Goal: Information Seeking & Learning: Compare options

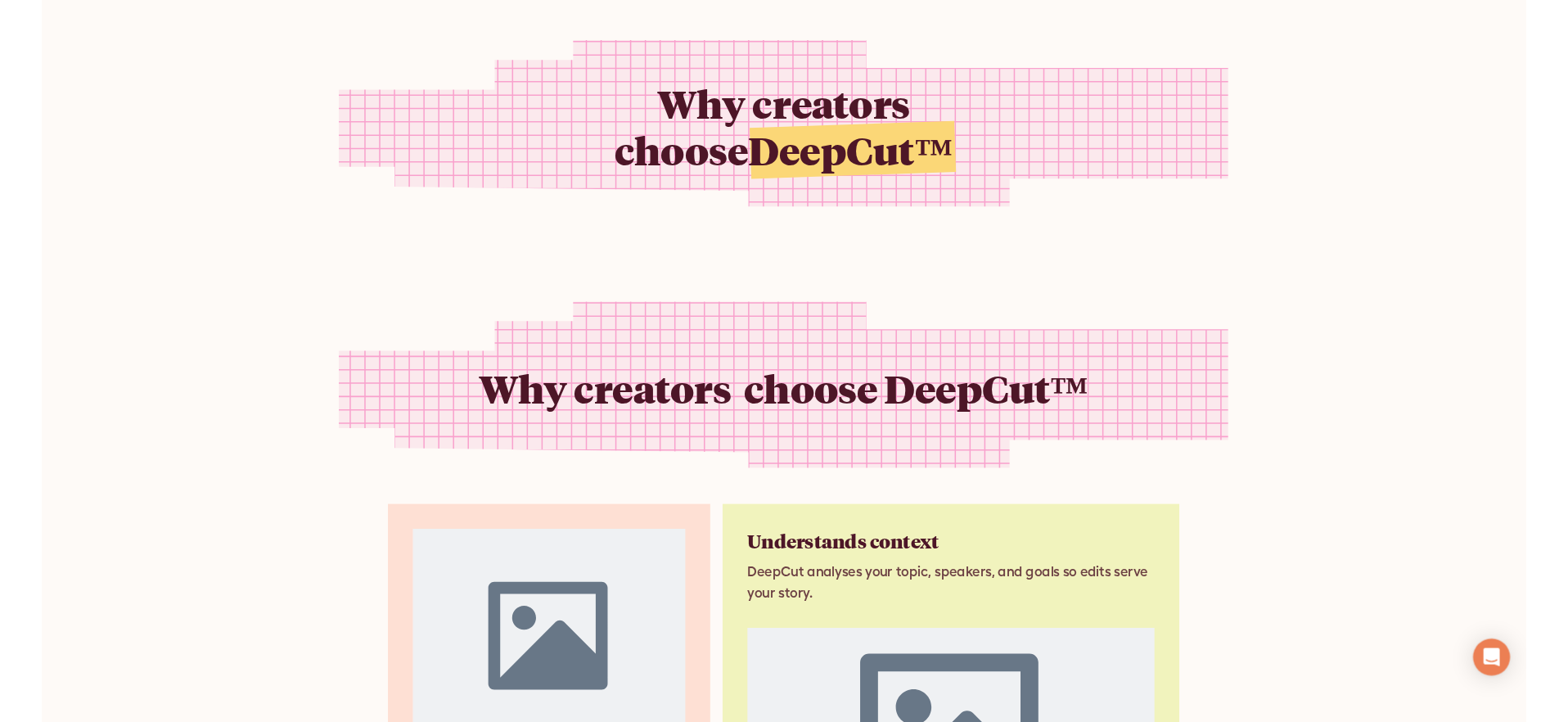
scroll to position [1965, 0]
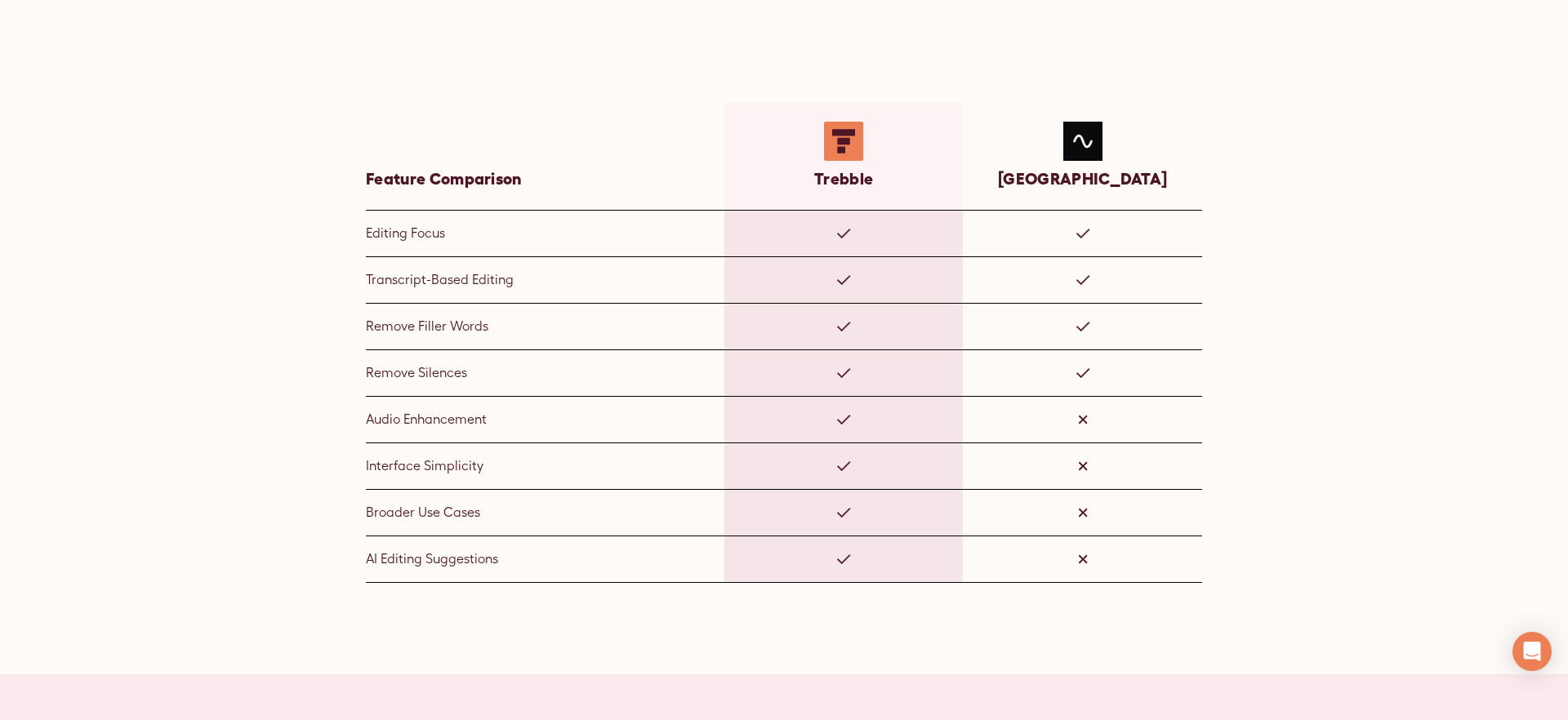
scroll to position [1003, 0]
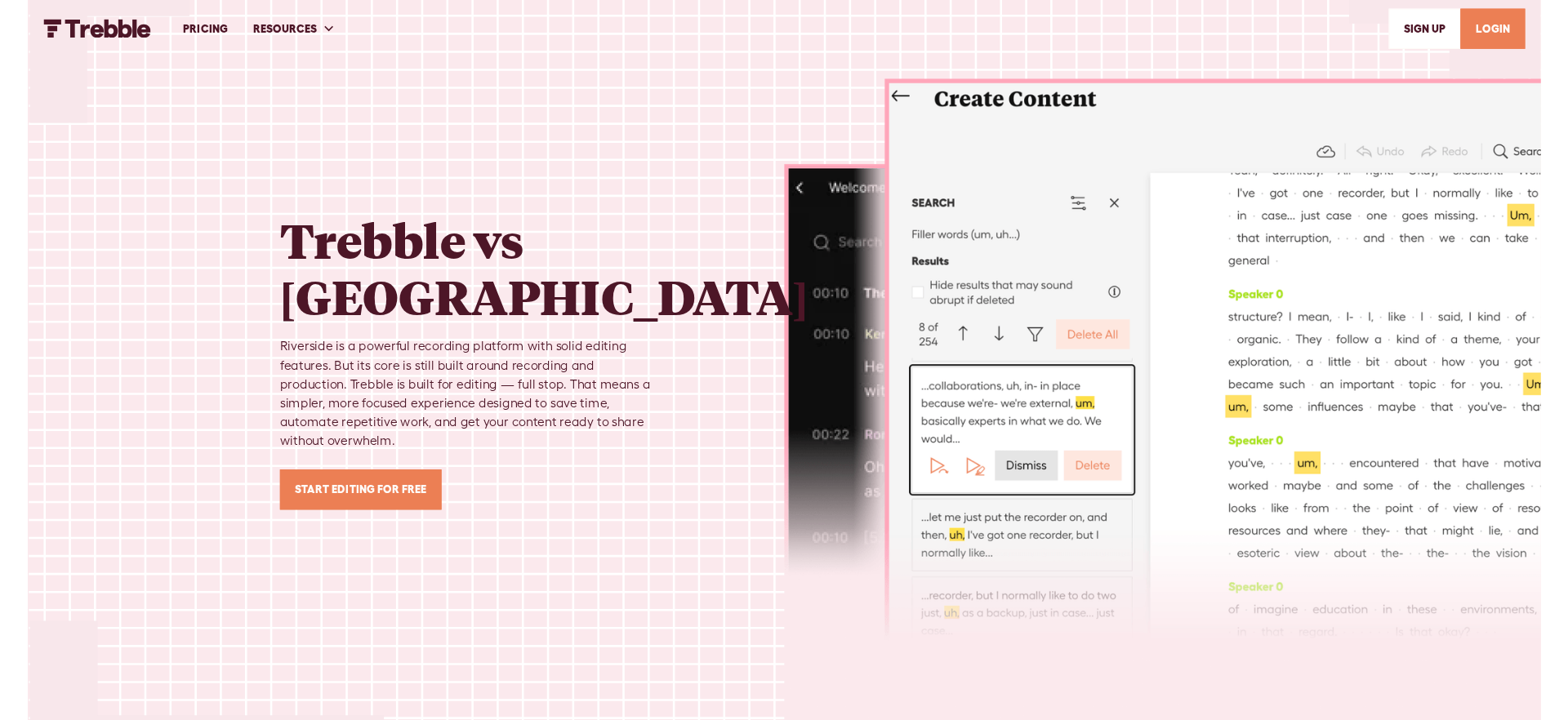
scroll to position [1003, 0]
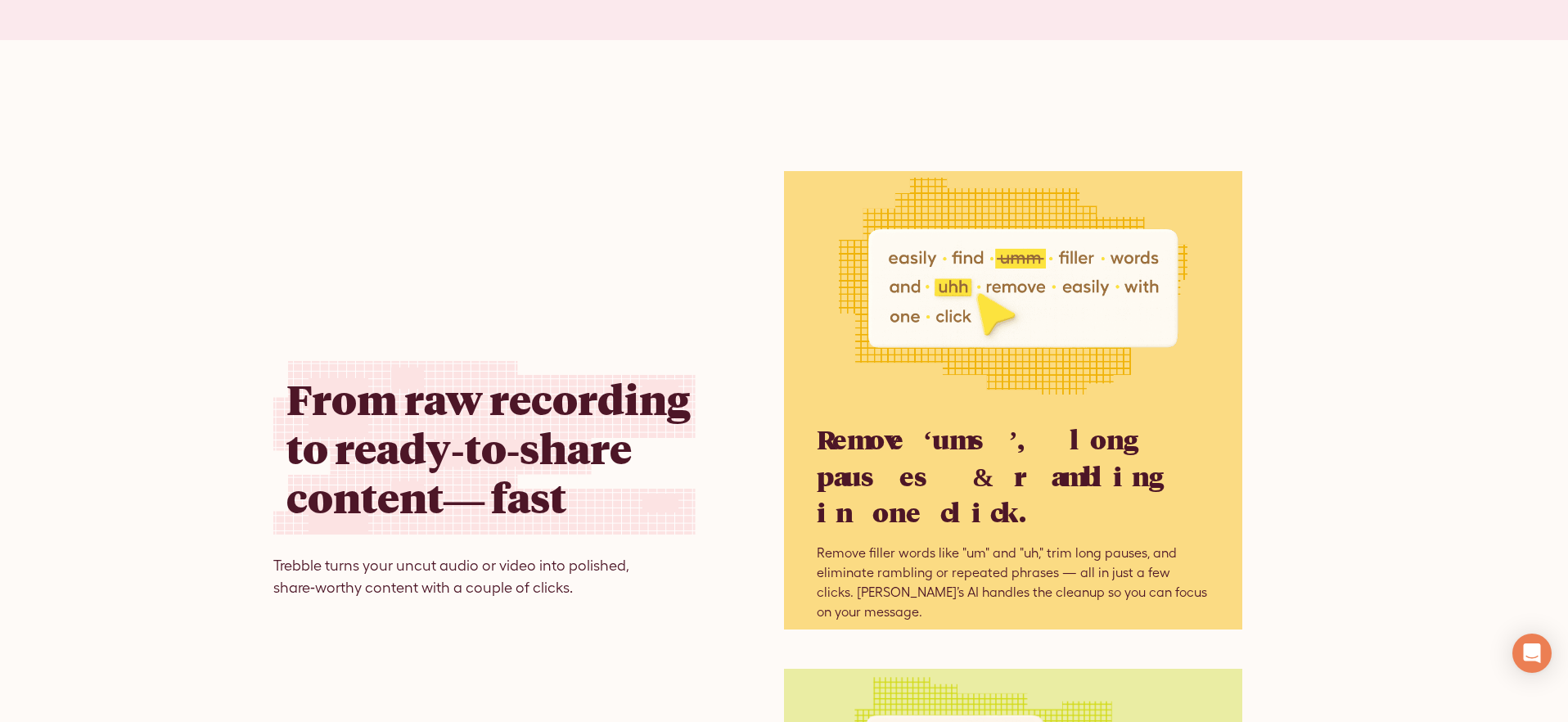
scroll to position [3393, 0]
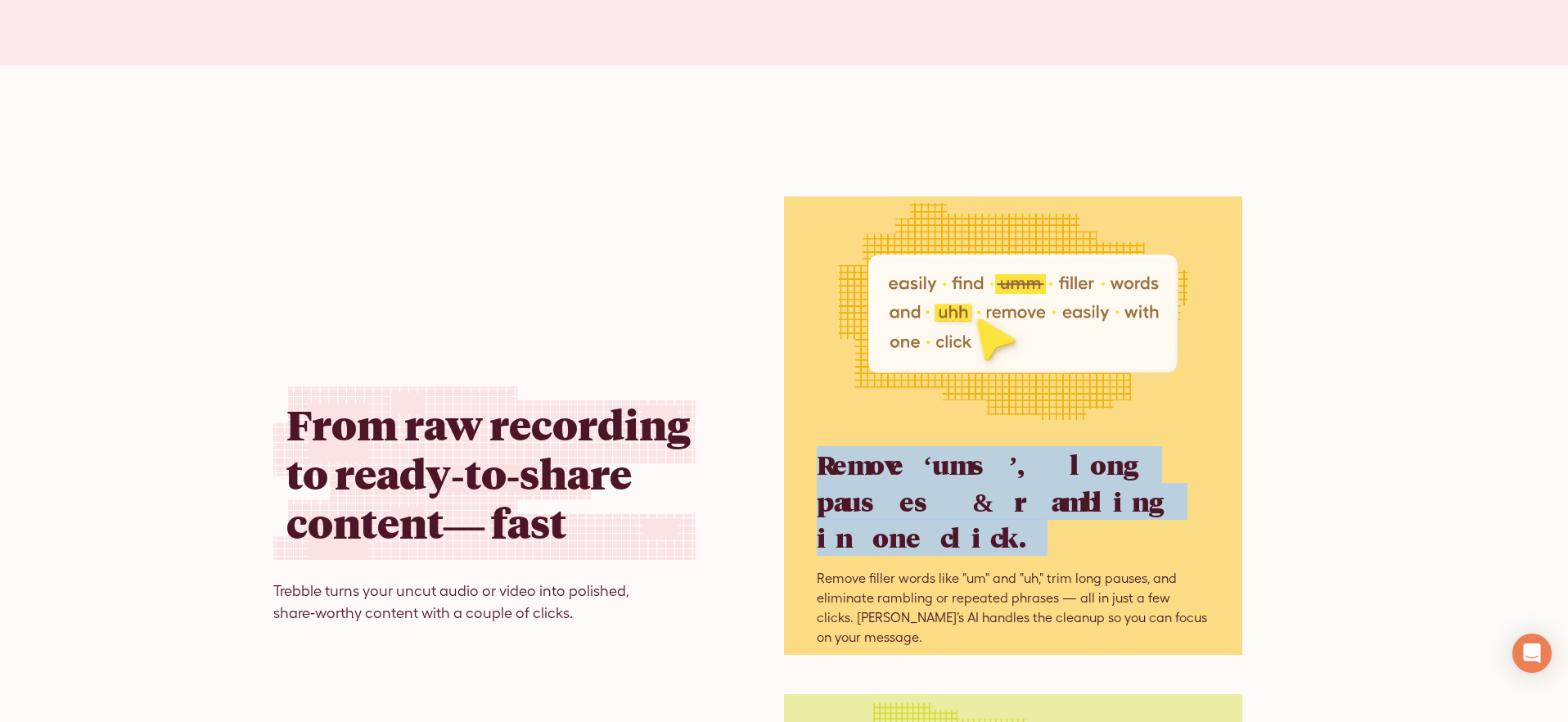
drag, startPoint x: 1022, startPoint y: 486, endPoint x: 815, endPoint y: 457, distance: 209.0
click at [821, 466] on h3 "Remove ‘ums’, long pauses & rambling in one click." at bounding box center [1013, 500] width 392 height 109
copy h3 "Remove ‘ums’, long pauses & rambling in one click."
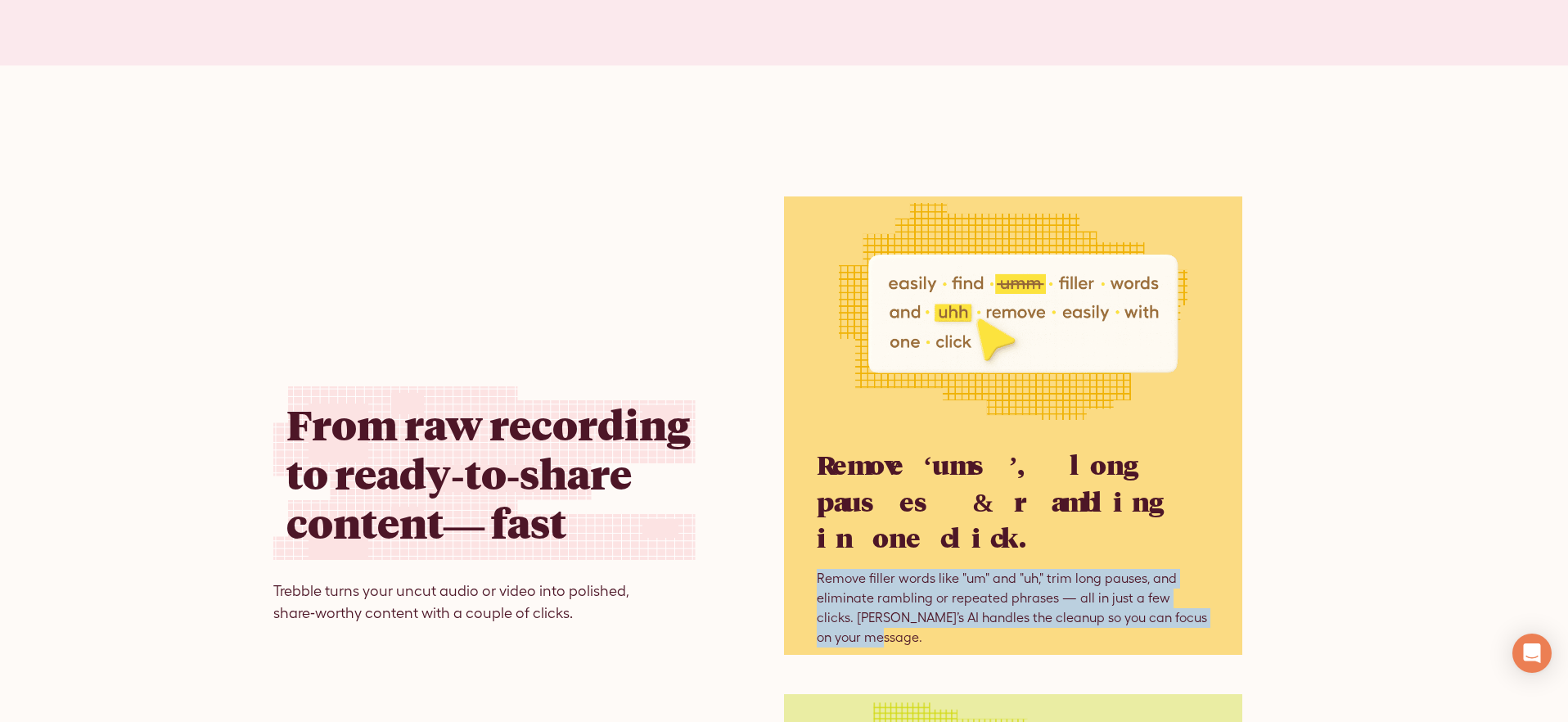
drag, startPoint x: 837, startPoint y: 558, endPoint x: 751, endPoint y: 369, distance: 207.6
copy p "Remove filler words like "um" and "uh," trim long pauses, and eliminate ramblin…"
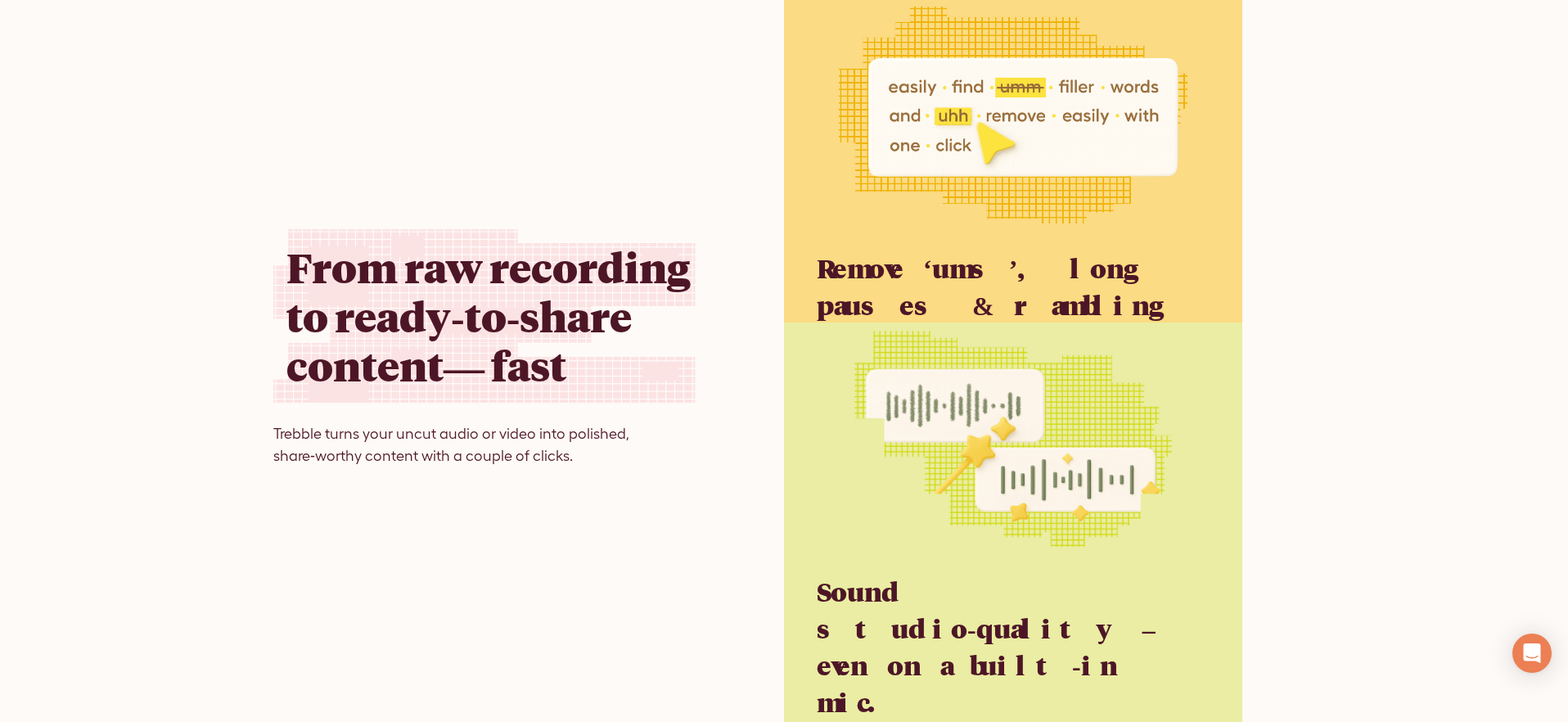
scroll to position [3853, 0]
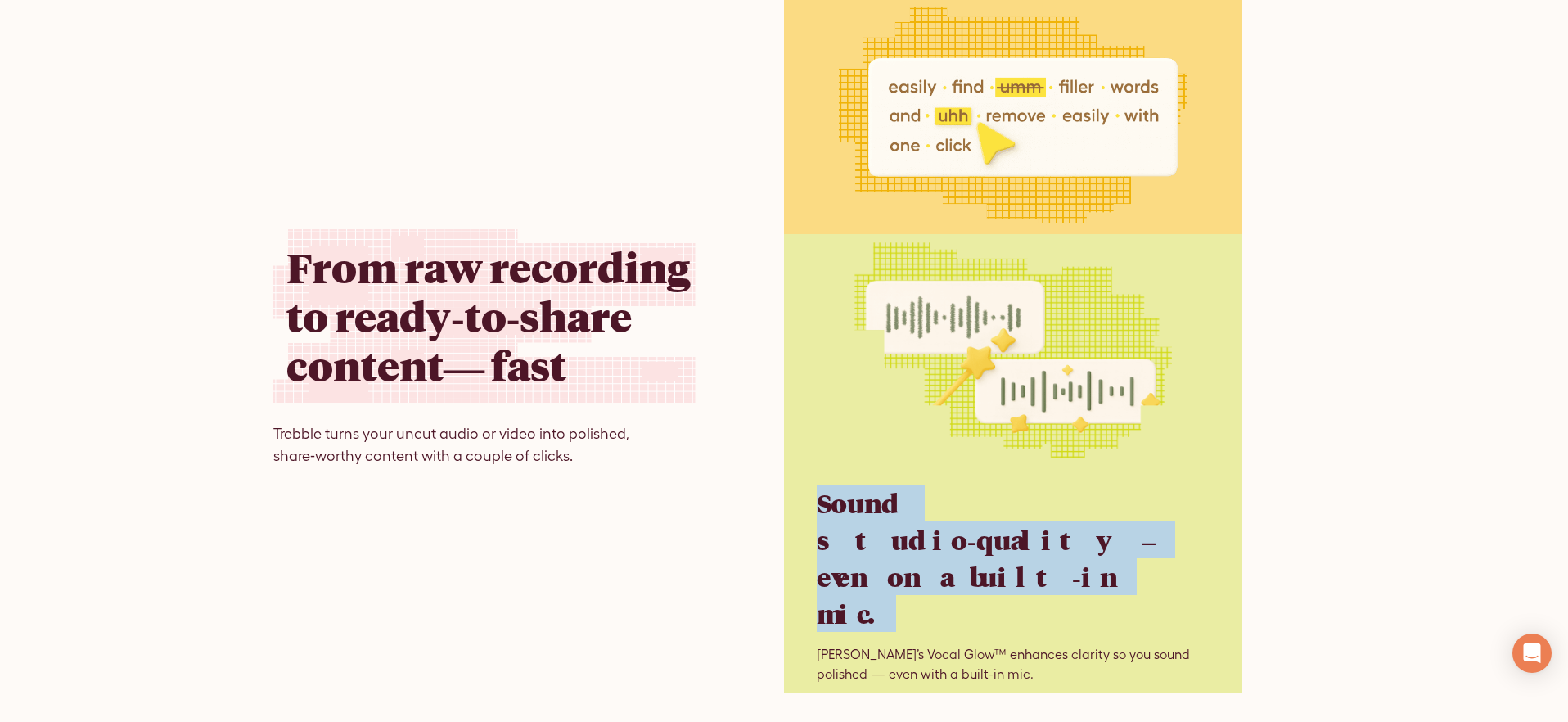
drag, startPoint x: 1035, startPoint y: 550, endPoint x: 803, endPoint y: 504, distance: 236.5
click at [803, 506] on div "Sound studio‑quality – even on a built‑in mic. Trebble’s Vocal Glow™ enhances c…" at bounding box center [1013, 464] width 459 height 459
copy h3 "Sound studio‑quality – even on a built‑in mic."
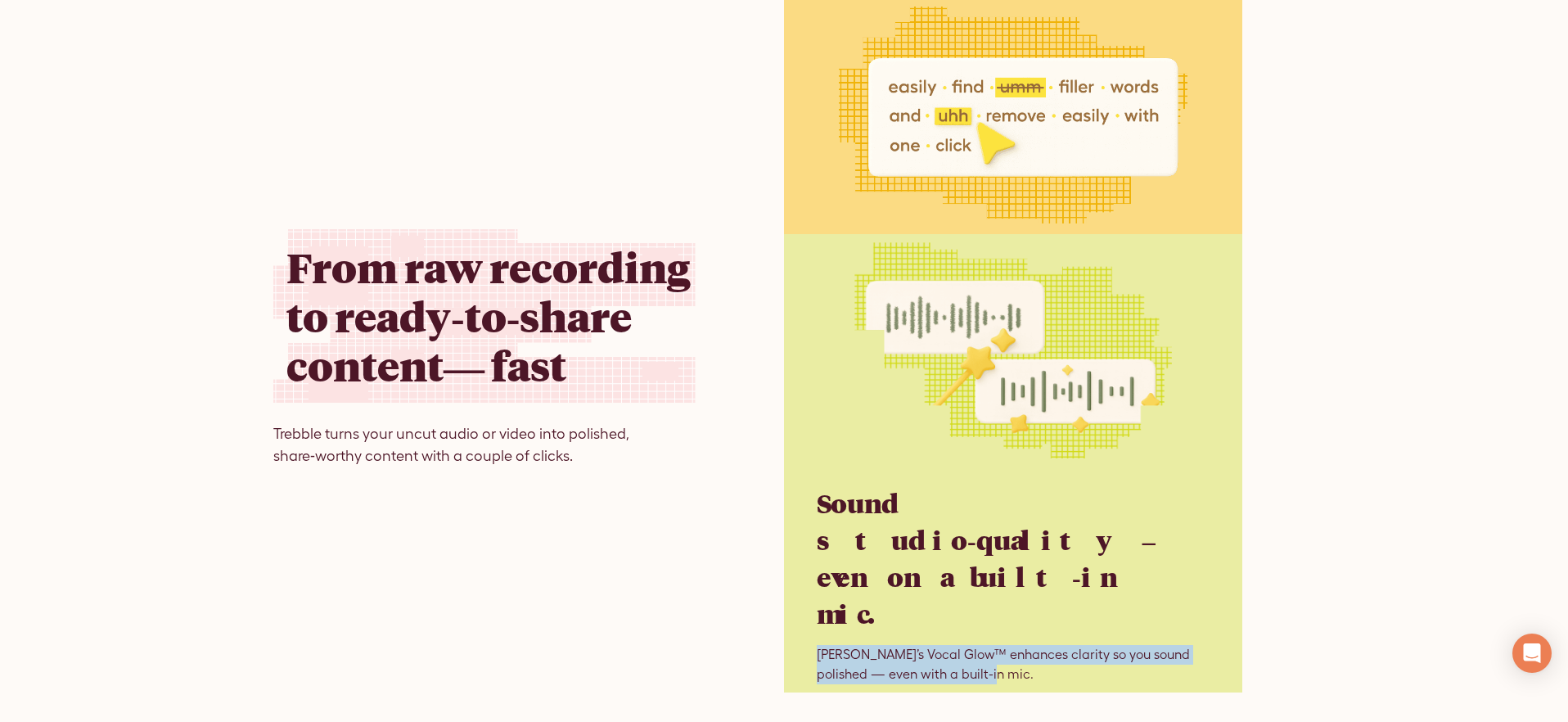
drag, startPoint x: 962, startPoint y: 621, endPoint x: 791, endPoint y: 490, distance: 215.4
click at [812, 588] on div "Sound studio‑quality – even on a built‑in mic. Trebble’s Vocal Glow™ enhances c…" at bounding box center [1013, 464] width 459 height 459
copy p "Trebble’s Vocal Glow™ enhances clarity so you sound polished — even with a buil…"
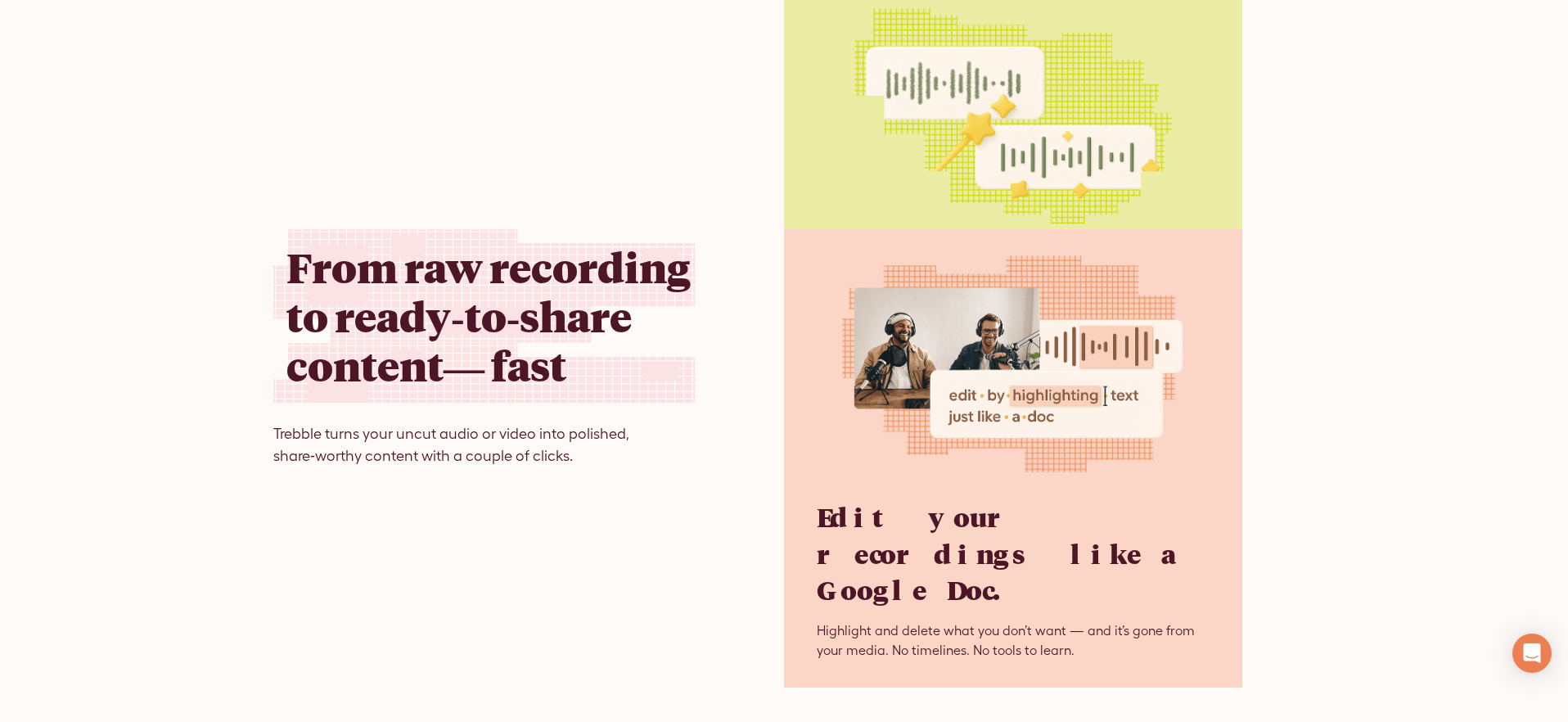
scroll to position [4376, 0]
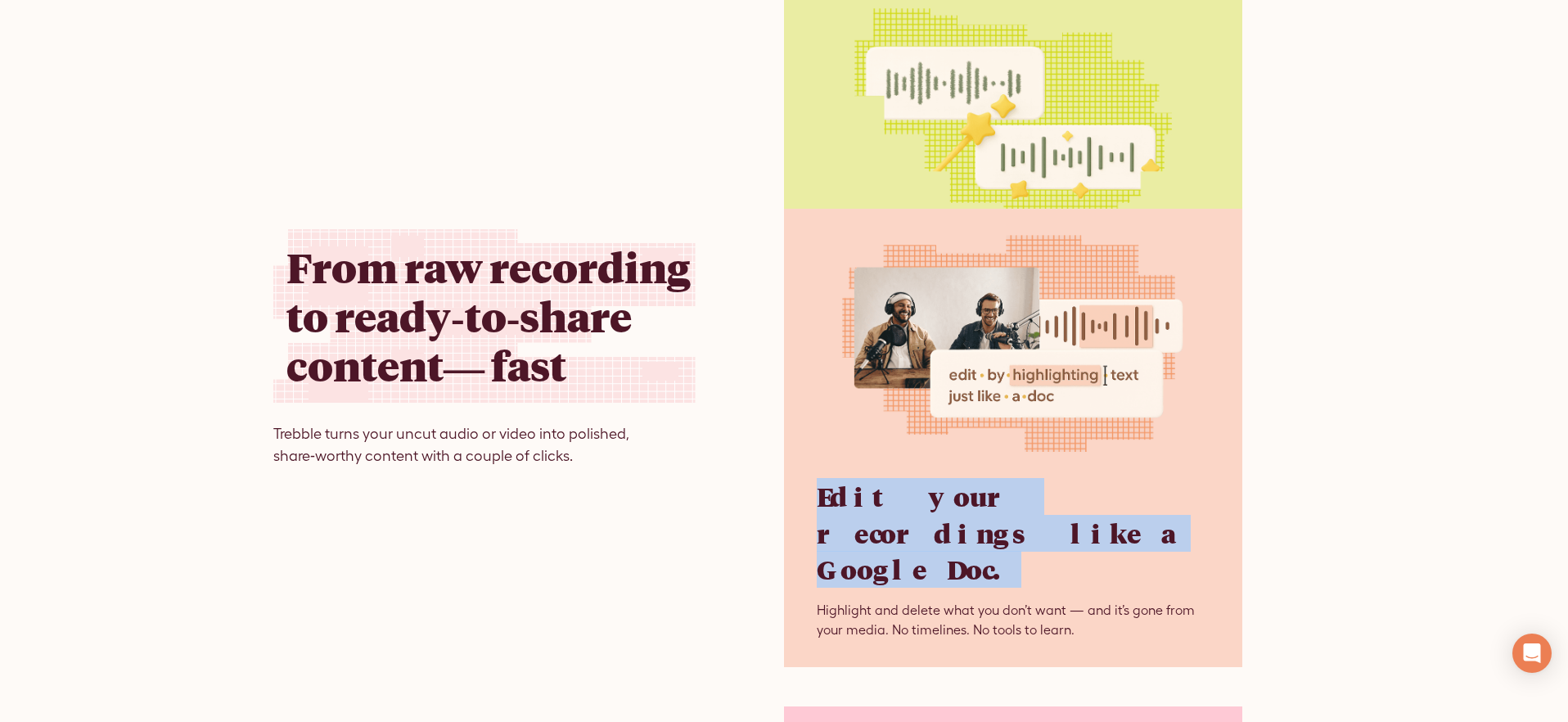
drag, startPoint x: 976, startPoint y: 492, endPoint x: 759, endPoint y: 354, distance: 257.2
click at [788, 455] on div "Edit your recordings like a Google Doc. Highlight and delete what you don’t wan…" at bounding box center [1013, 438] width 459 height 459
copy h3 "Edit your recordings like a Google Doc."
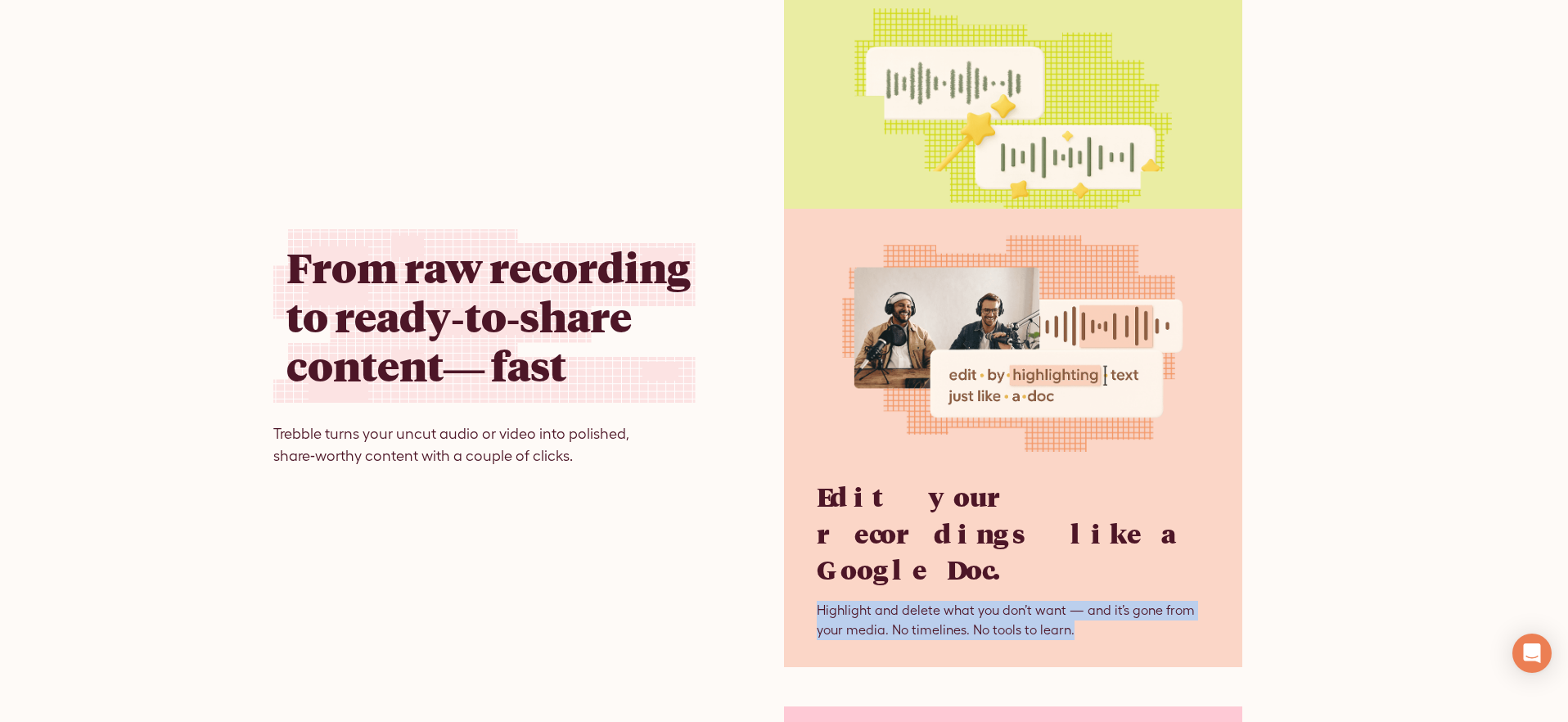
drag, startPoint x: 1040, startPoint y: 551, endPoint x: 782, endPoint y: 507, distance: 261.7
click at [797, 530] on div "Edit your recordings like a Google Doc. Highlight and delete what you don’t wan…" at bounding box center [1013, 438] width 459 height 459
copy p "Highlight and delete what you don’t want — and it’s gone from your media. No ti…"
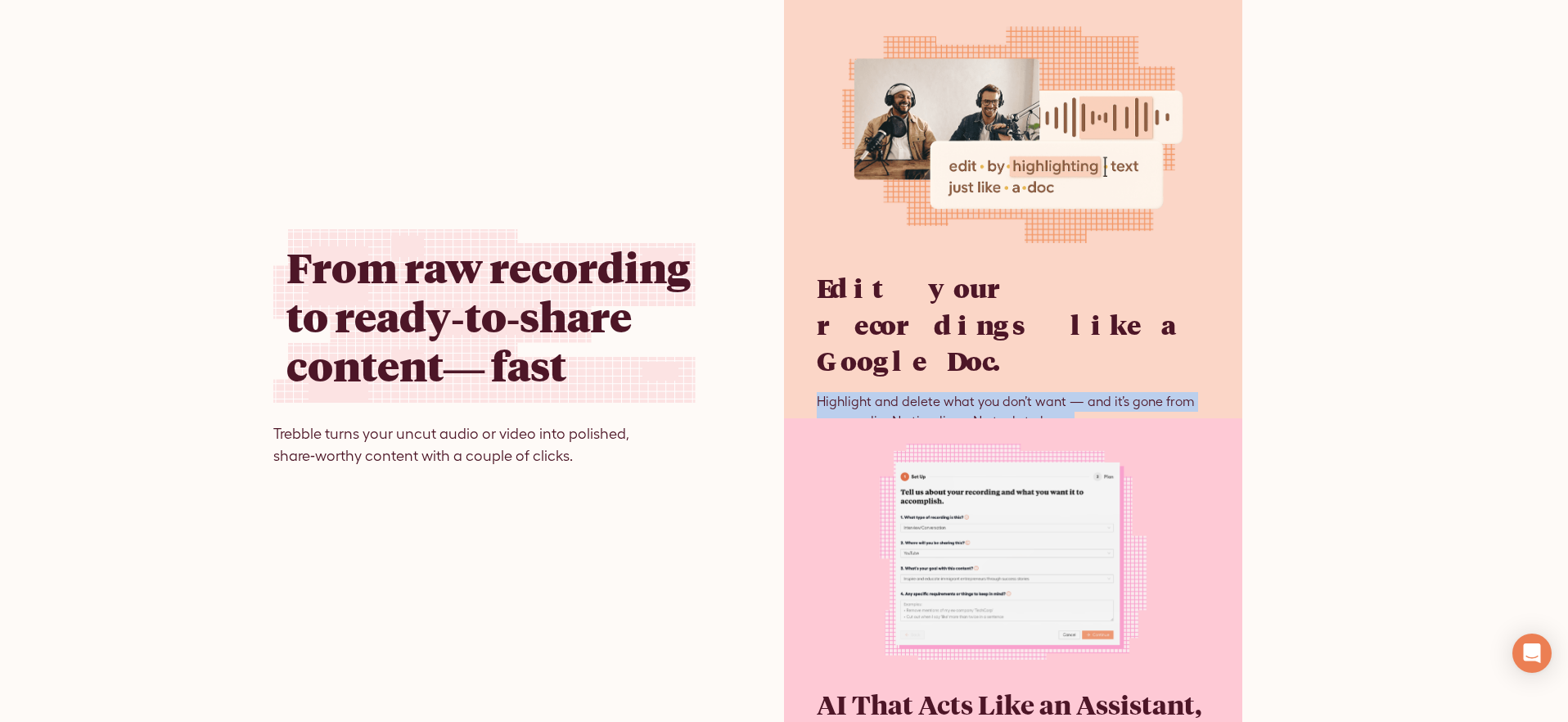
scroll to position [4965, 0]
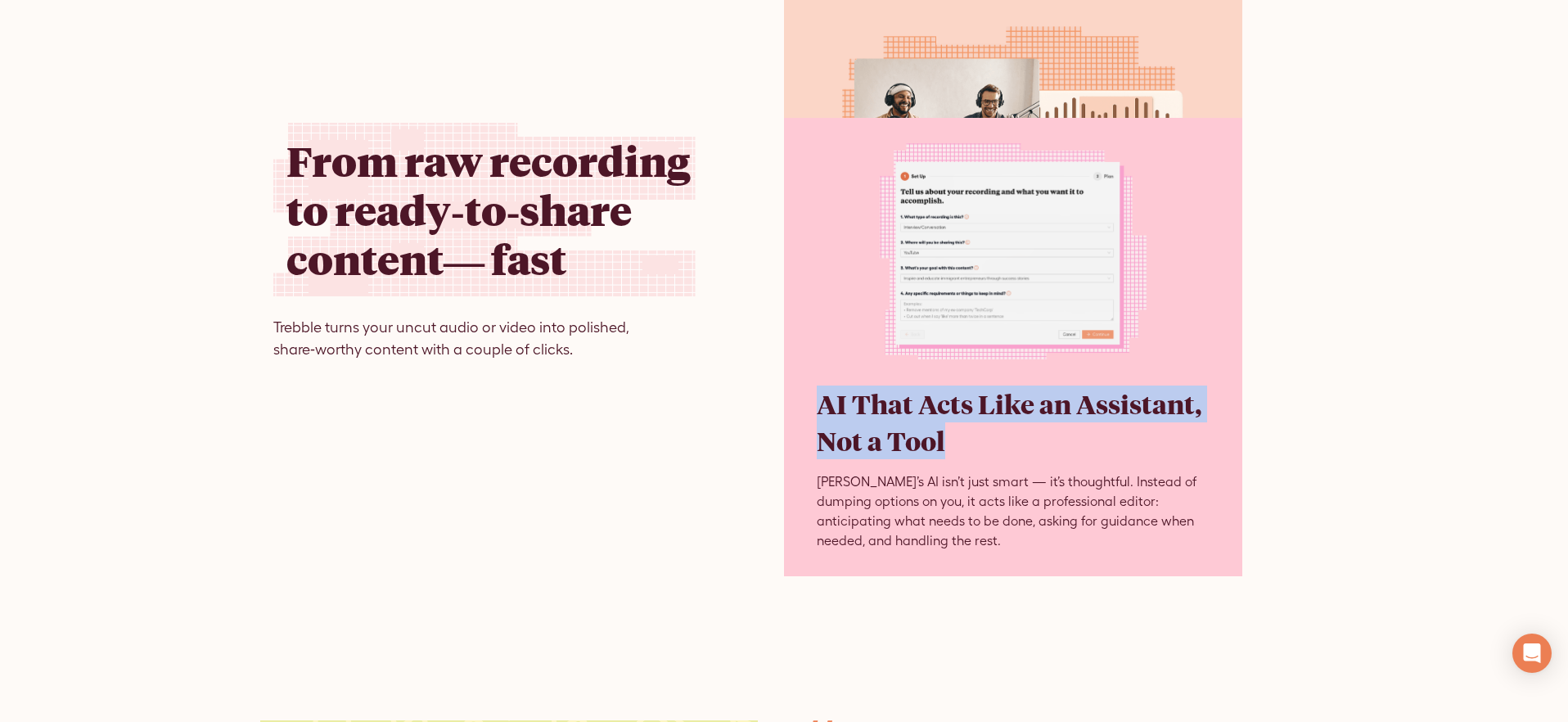
drag, startPoint x: 857, startPoint y: 348, endPoint x: 702, endPoint y: 71, distance: 317.4
click at [802, 334] on div "AI That Acts Like an Assistant, Not a Tool Trebble’s AI isn’t just smart — it’s…" at bounding box center [1013, 347] width 459 height 459
copy strong "AI That Acts Like an Assistant, Not a Tool"
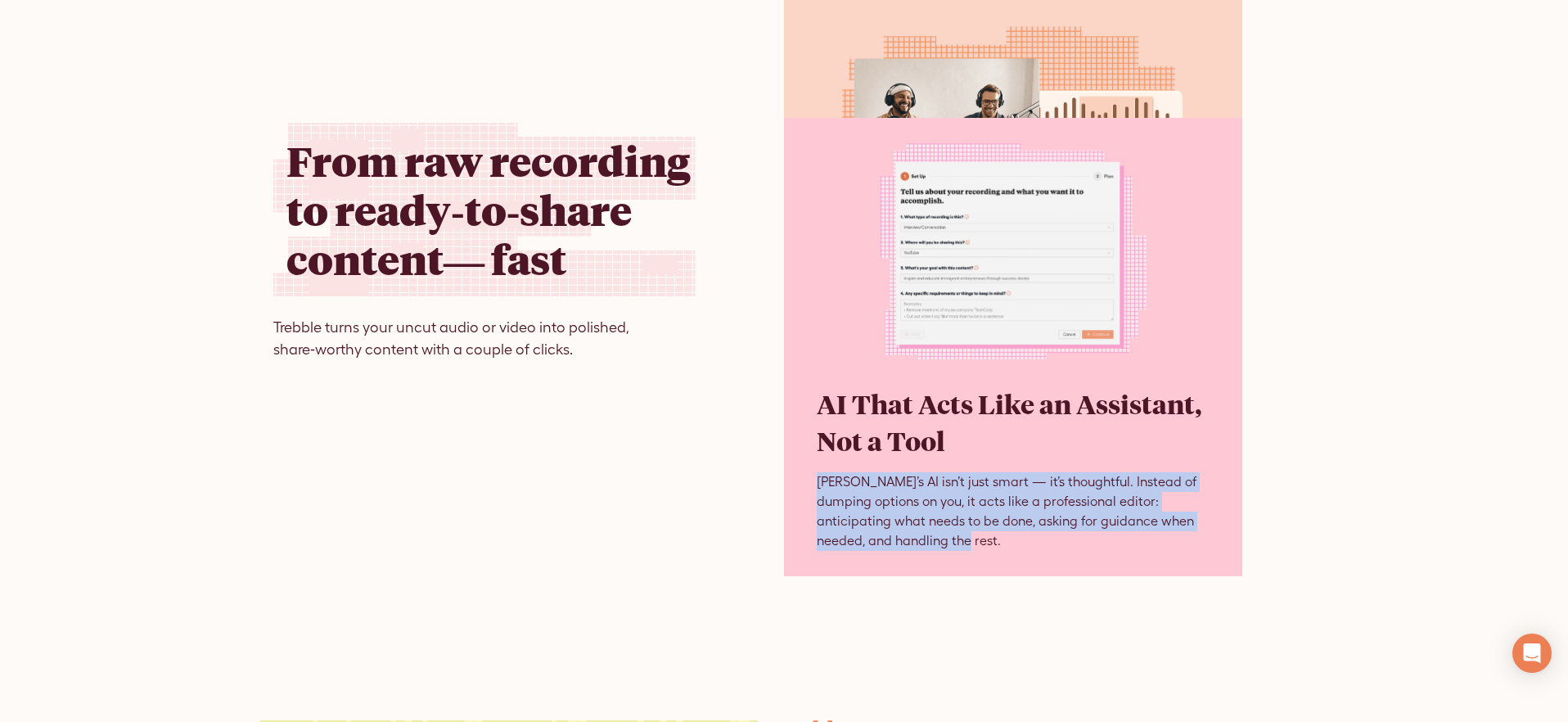
drag, startPoint x: 974, startPoint y: 483, endPoint x: 806, endPoint y: 410, distance: 183.2
click at [808, 410] on div "AI That Acts Like an Assistant, Not a Tool Trebble’s AI isn’t just smart — it’s…" at bounding box center [1013, 347] width 459 height 459
copy p "[PERSON_NAME]’s AI isn’t just smart — it’s thoughtful. Instead of dumping optio…"
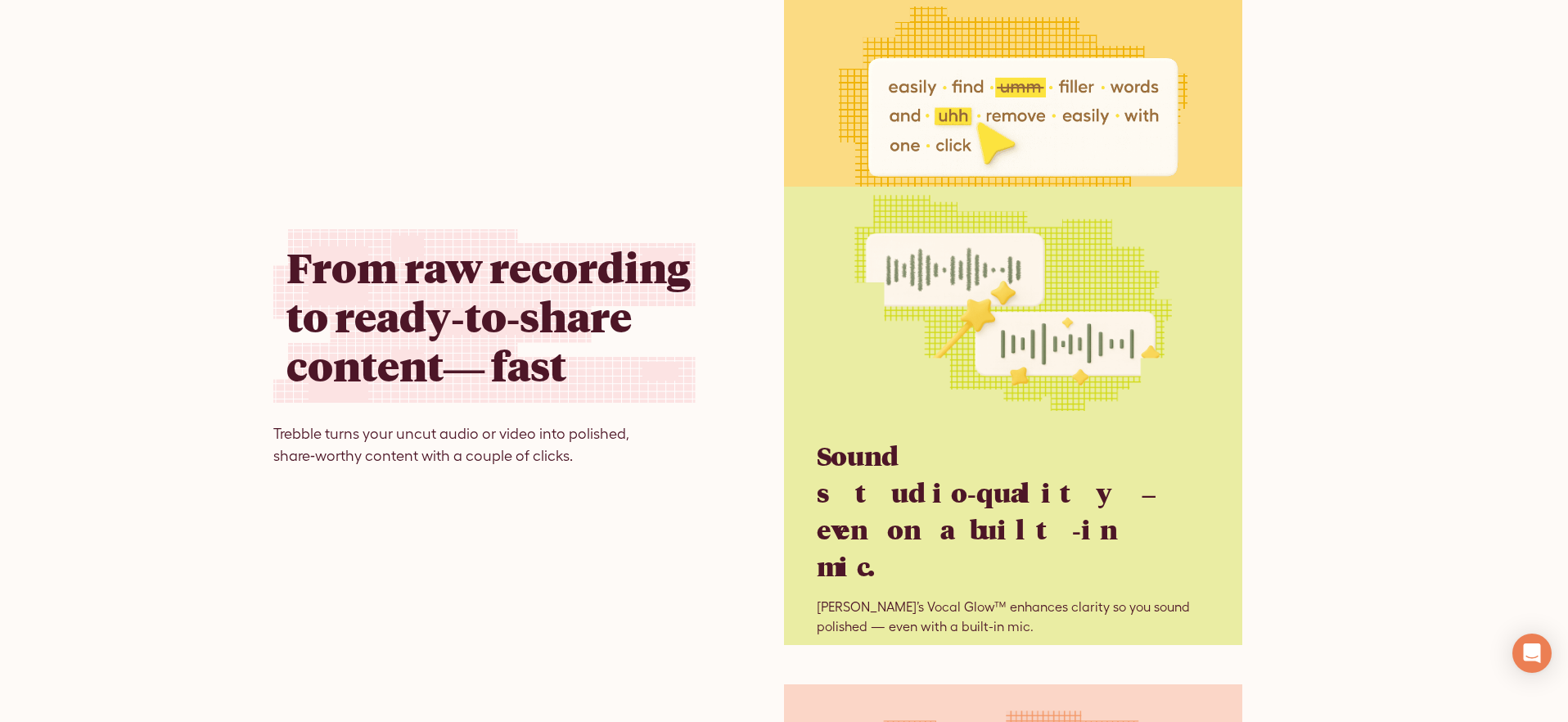
scroll to position [3666, 0]
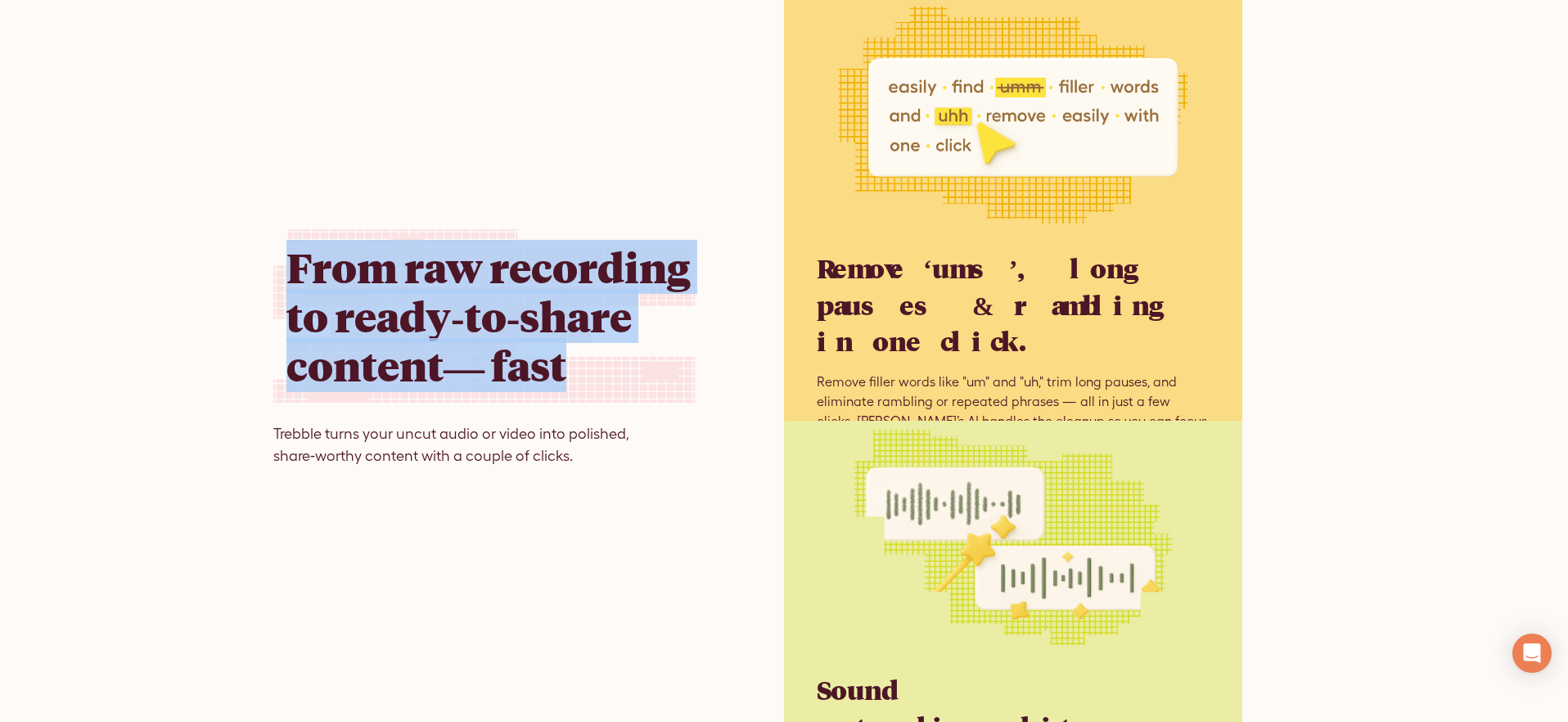
drag, startPoint x: 594, startPoint y: 372, endPoint x: 337, endPoint y: 214, distance: 301.7
click at [295, 262] on h2 "From raw recording to ready‑to‑share content— fast" at bounding box center [490, 316] width 406 height 147
copy h2 "From raw recording to ready‑to‑share content— fast"
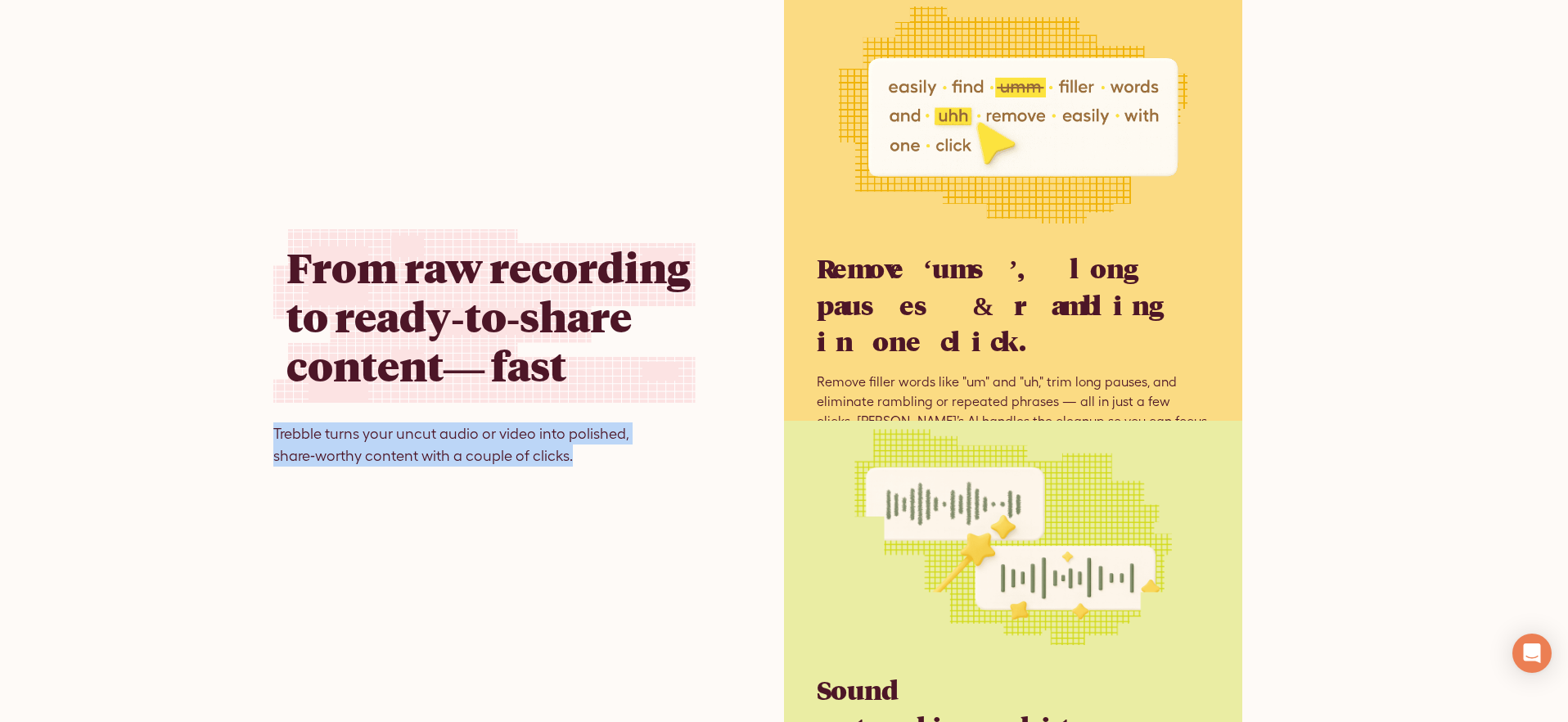
drag, startPoint x: 434, startPoint y: 428, endPoint x: 284, endPoint y: 343, distance: 172.4
click at [264, 412] on div "From raw recording to ready‑to‑share content— fast Trebble turns your uncut aud…" at bounding box center [489, 361] width 459 height 722
copy p "Trebble turns your uncut audio or video into polished, share‑worthy content wit…"
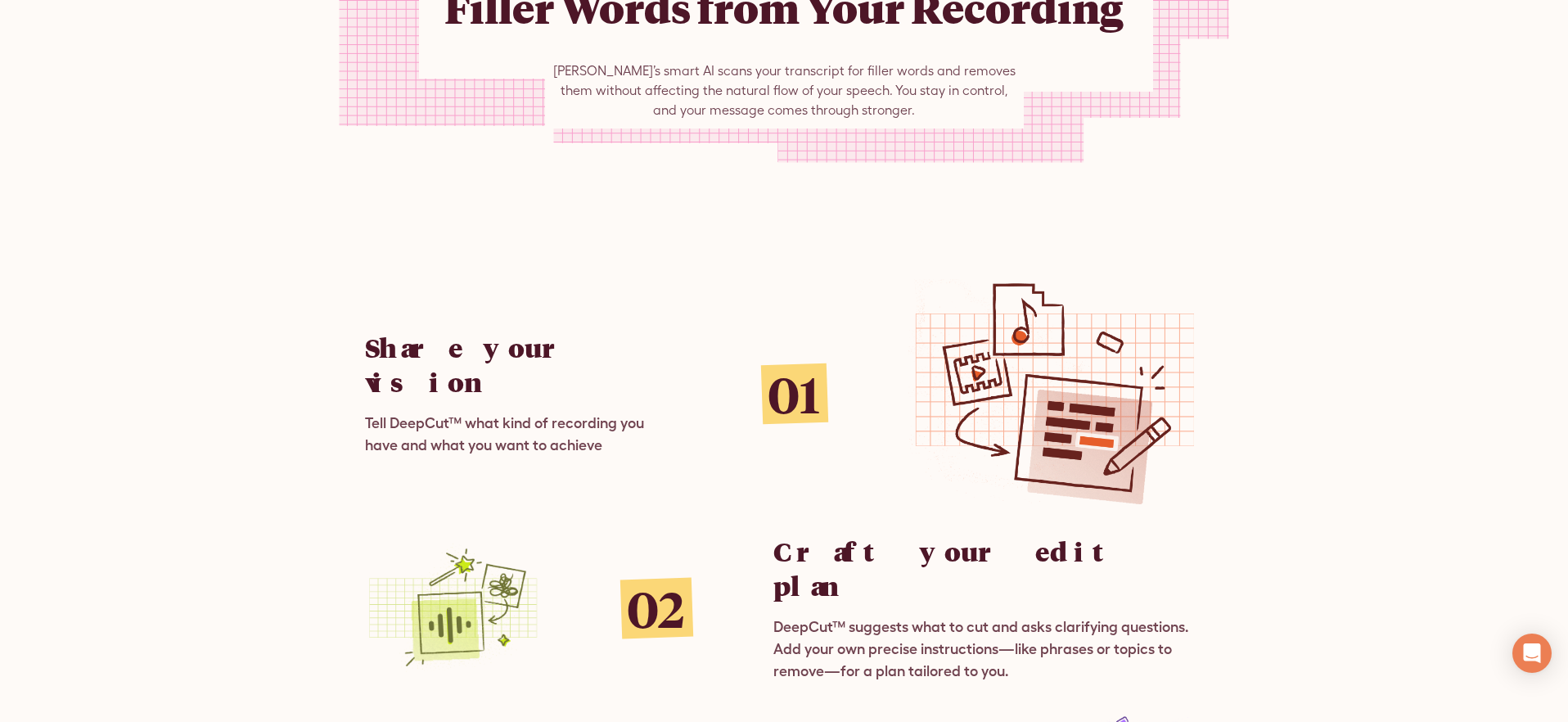
scroll to position [3879, 0]
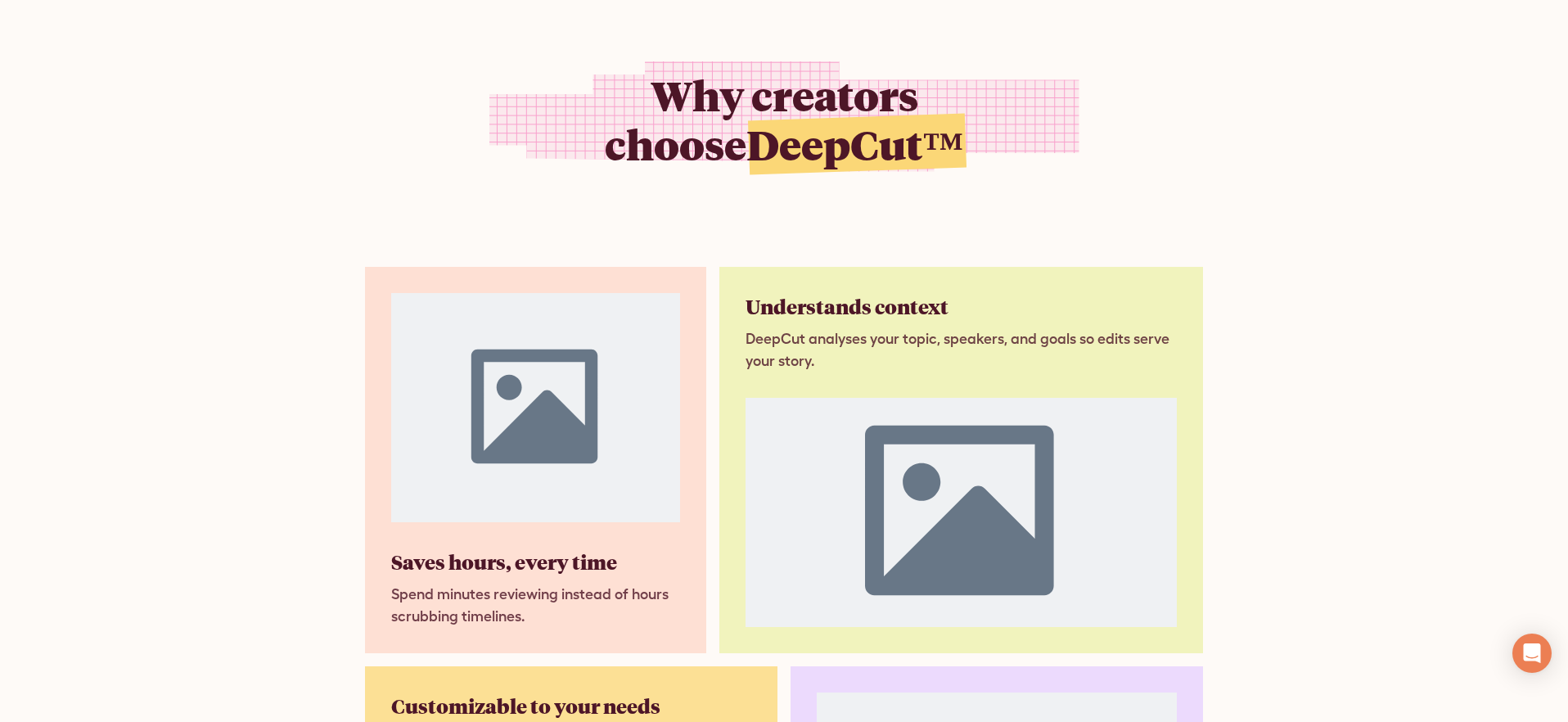
scroll to position [2006, 0]
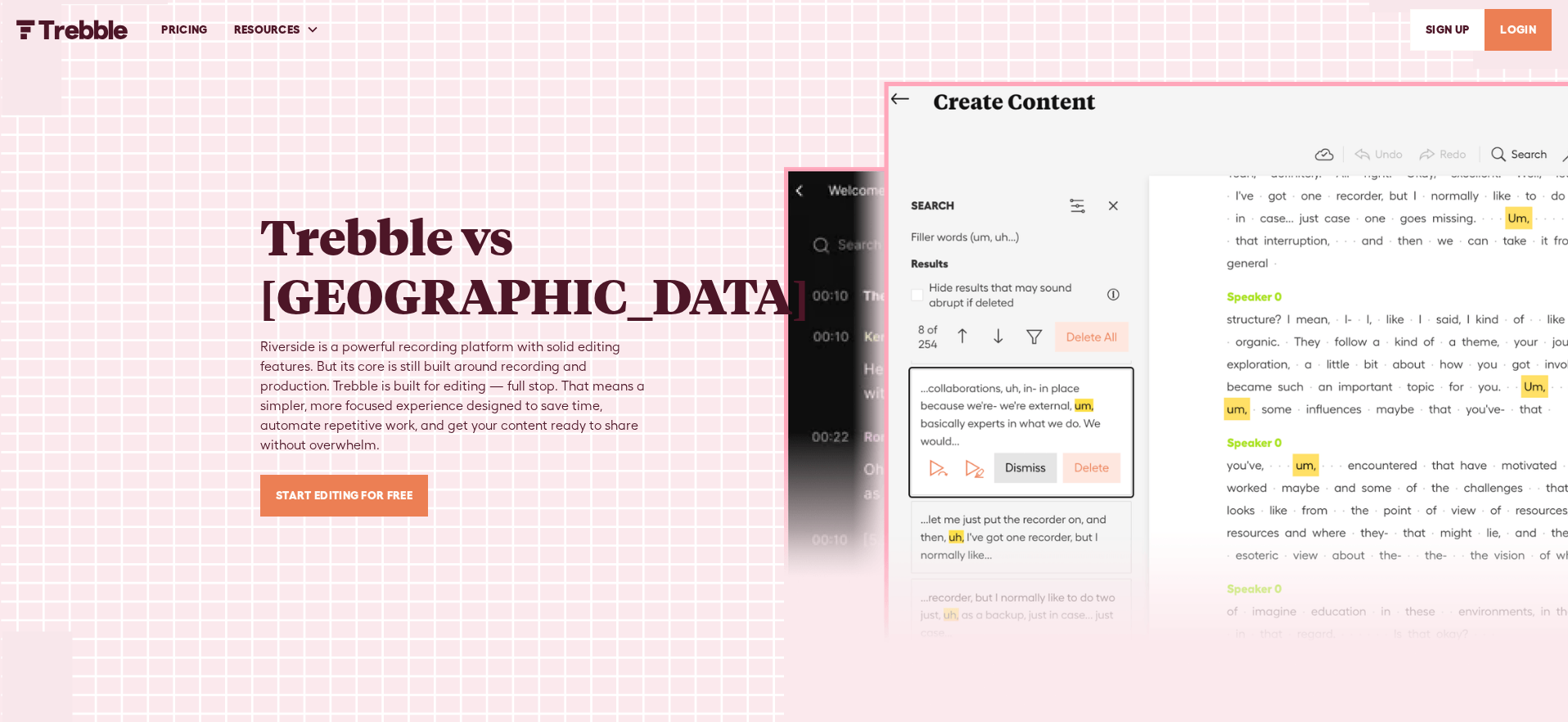
scroll to position [750, 0]
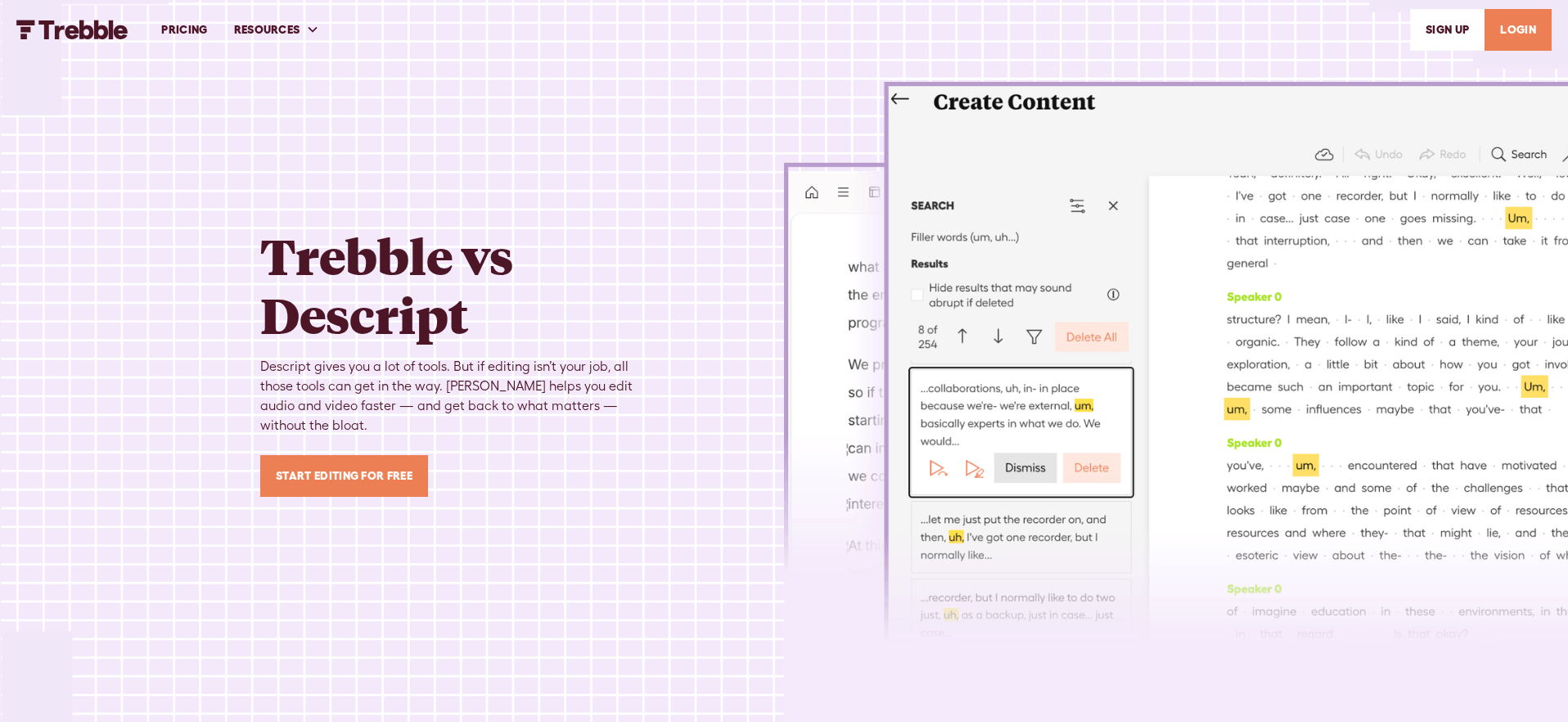
scroll to position [926, 0]
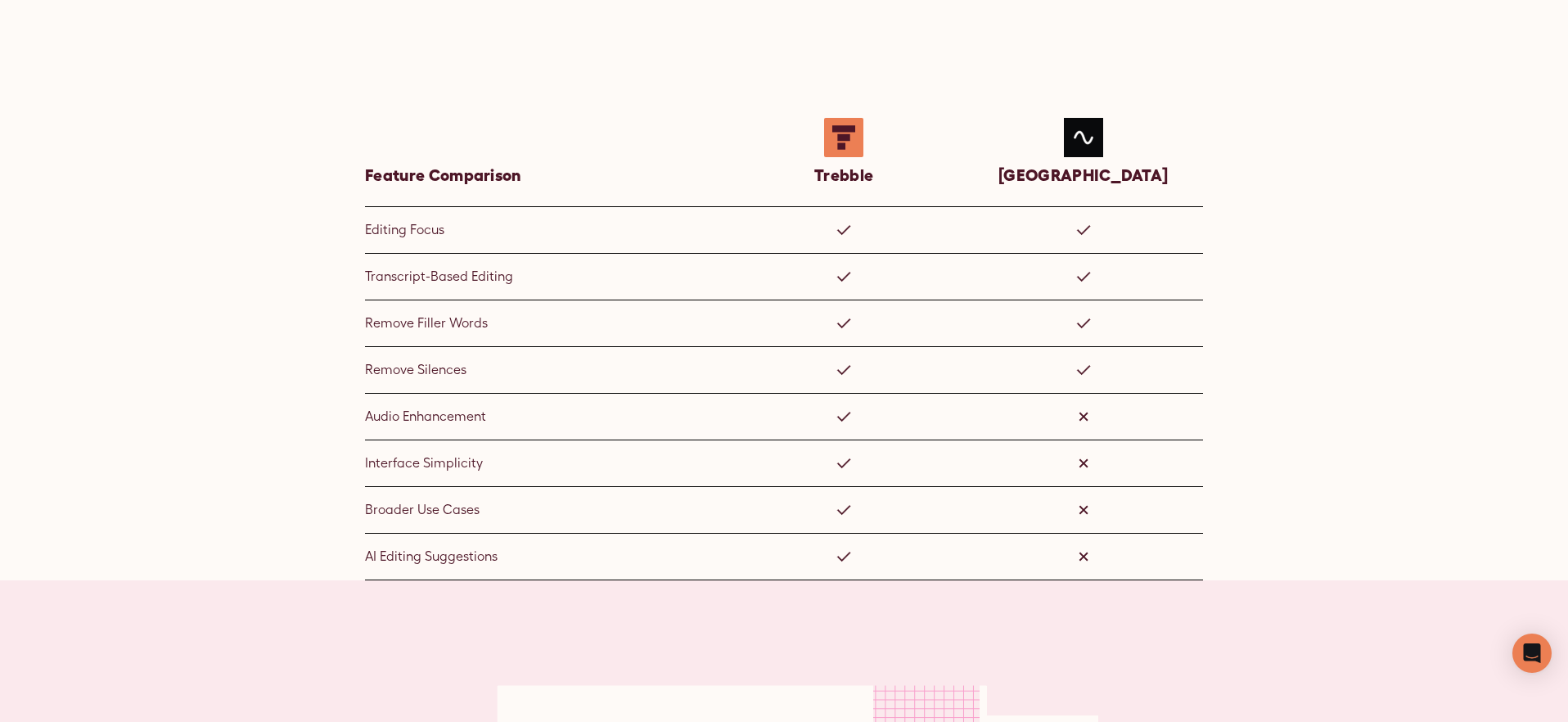
scroll to position [1961, 0]
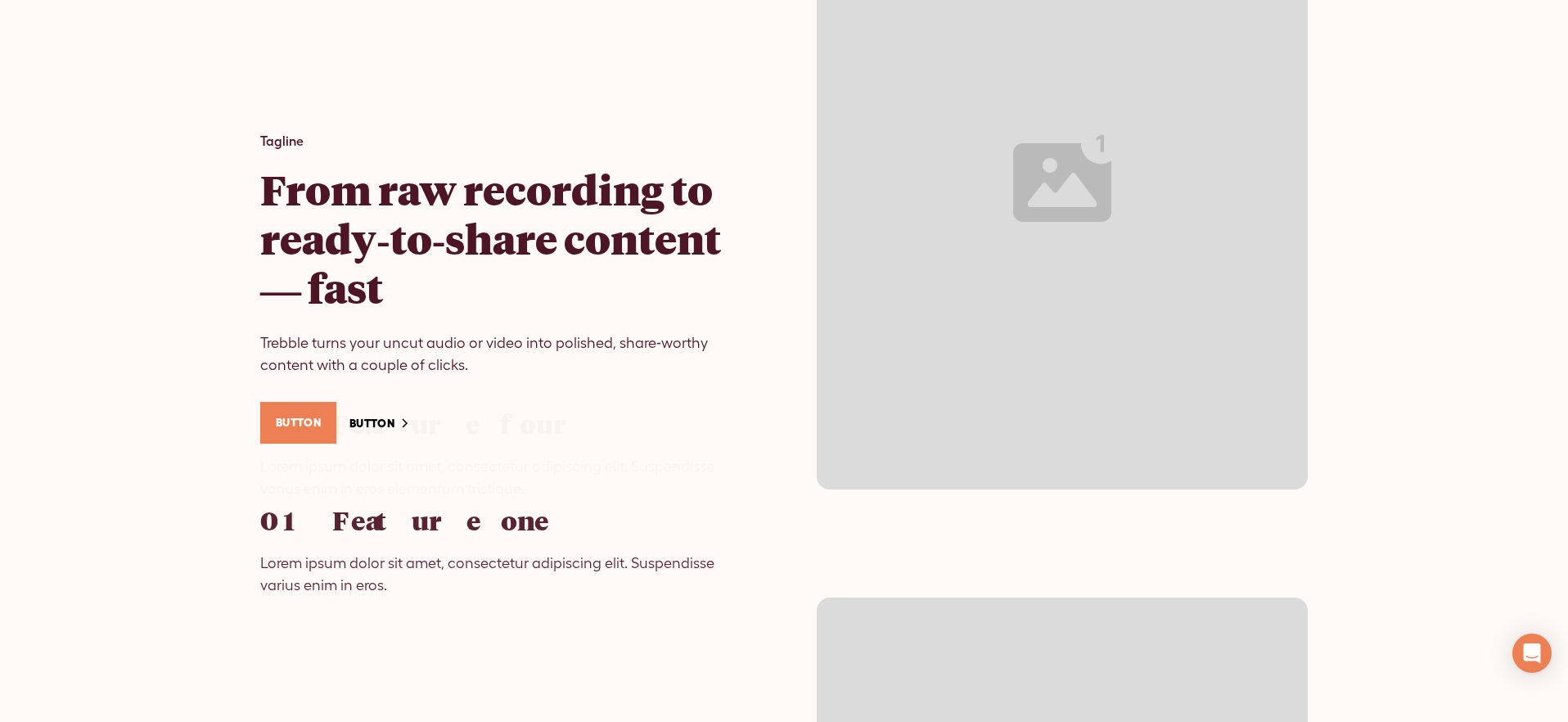
scroll to position [21136, 0]
